Goal: Information Seeking & Learning: Learn about a topic

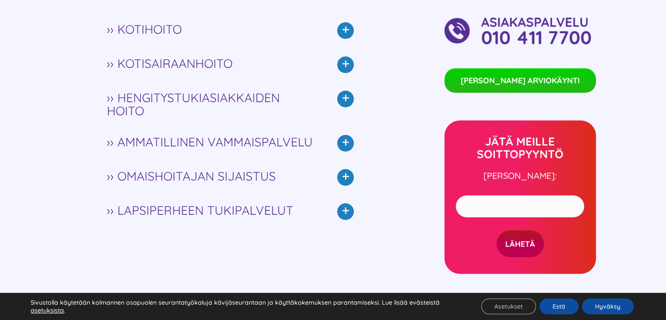
scroll to position [2322, 0]
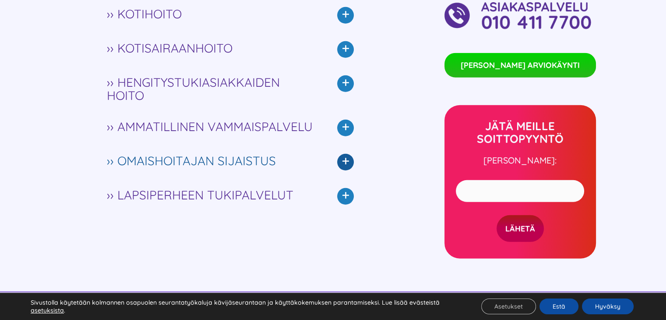
click at [349, 154] on icon at bounding box center [345, 162] width 17 height 17
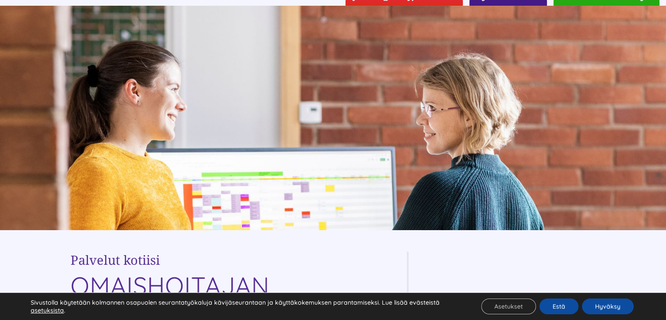
scroll to position [0, 0]
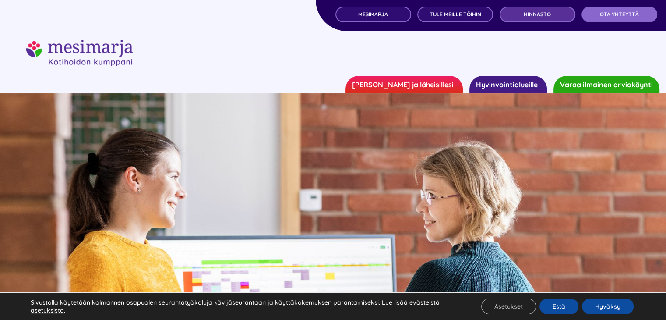
click at [533, 16] on span "Hinnasto" at bounding box center [537, 14] width 27 height 6
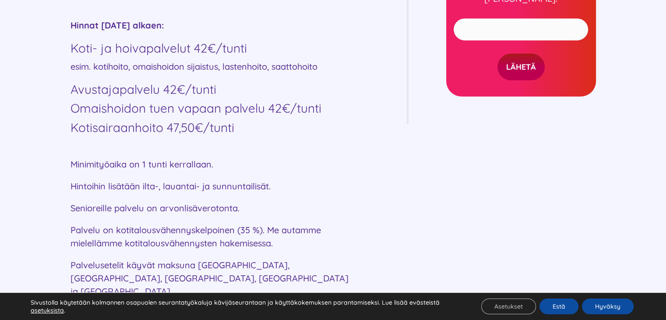
scroll to position [613, 0]
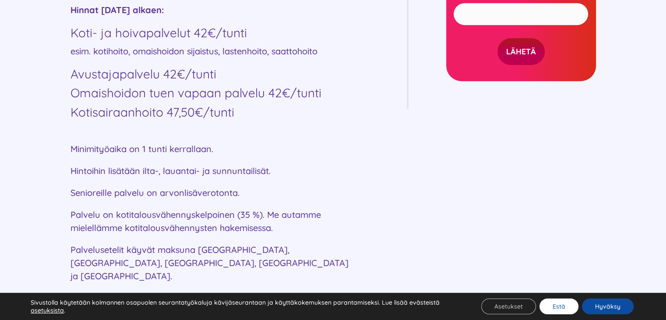
click at [563, 310] on button "Estä" at bounding box center [559, 306] width 39 height 16
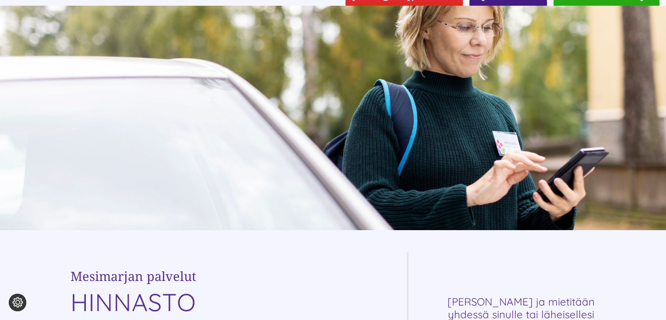
scroll to position [0, 0]
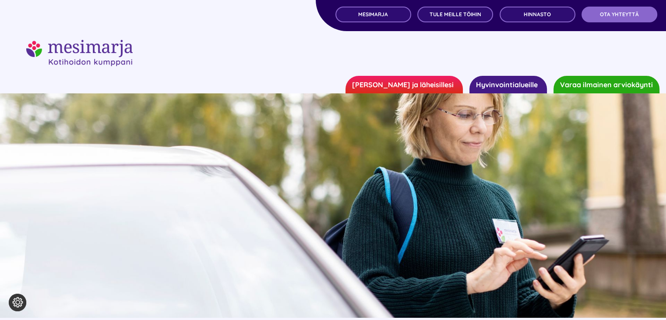
click at [429, 85] on link "[PERSON_NAME] ja läheisillesi" at bounding box center [404, 85] width 117 height 18
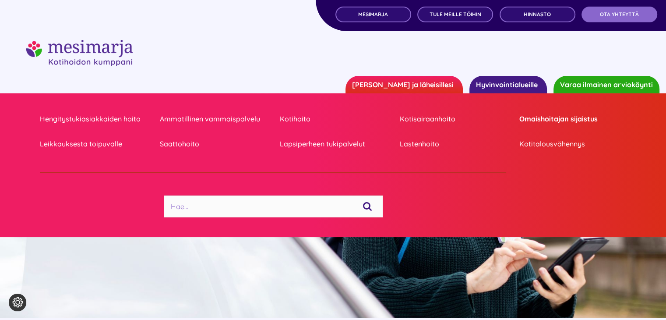
click at [582, 120] on link "Omaishoitajan sijaistus" at bounding box center [573, 119] width 107 height 12
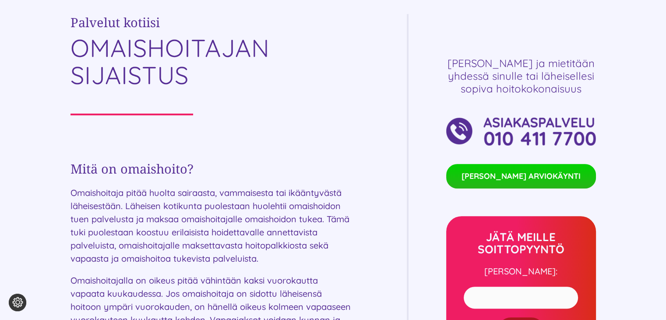
scroll to position [351, 0]
